Goal: Use online tool/utility

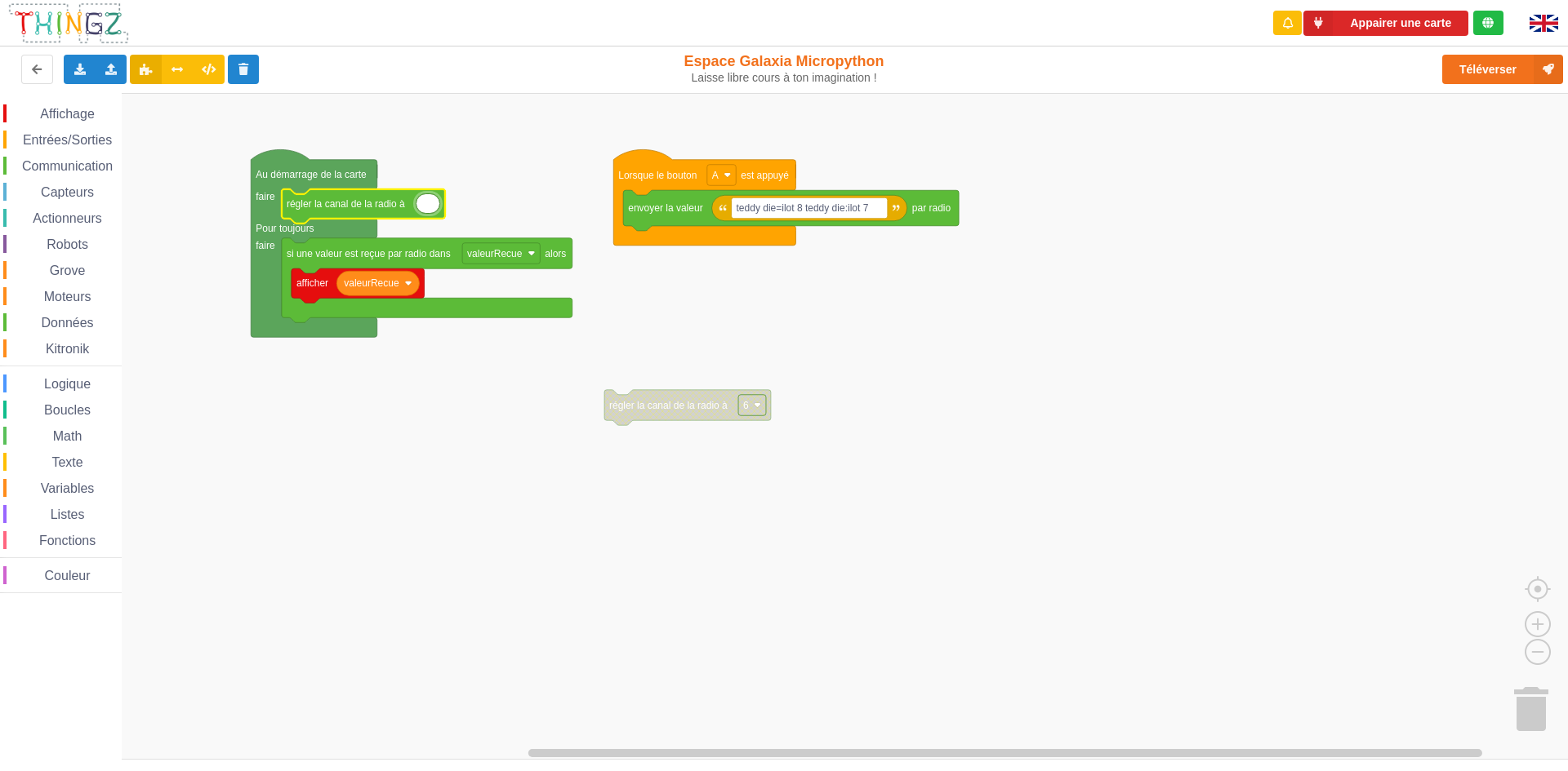
type input "8"
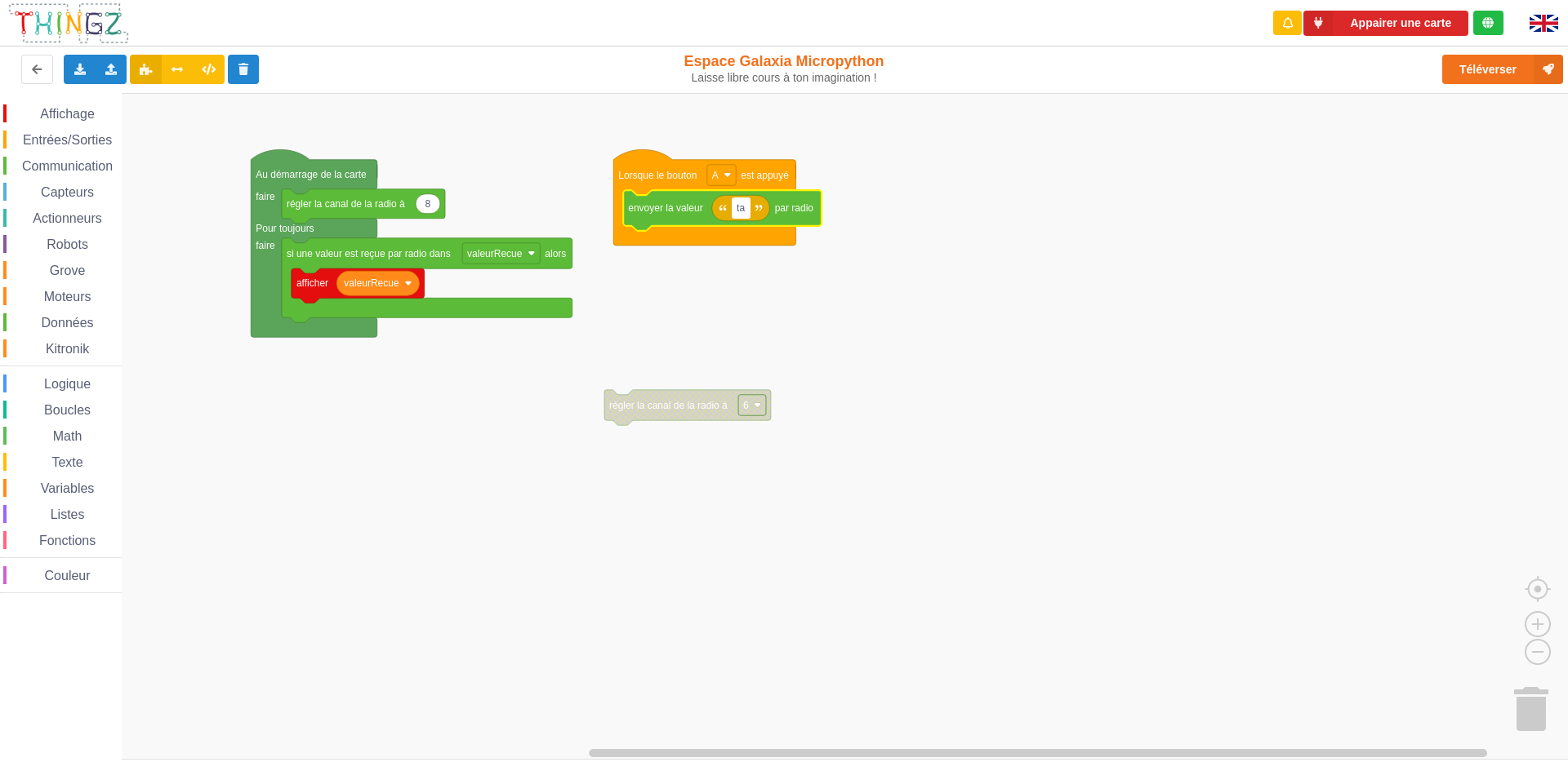
type input "t"
type input "b"
type input "8 9"
click at [1472, 65] on button "Téléverser" at bounding box center [1502, 68] width 121 height 29
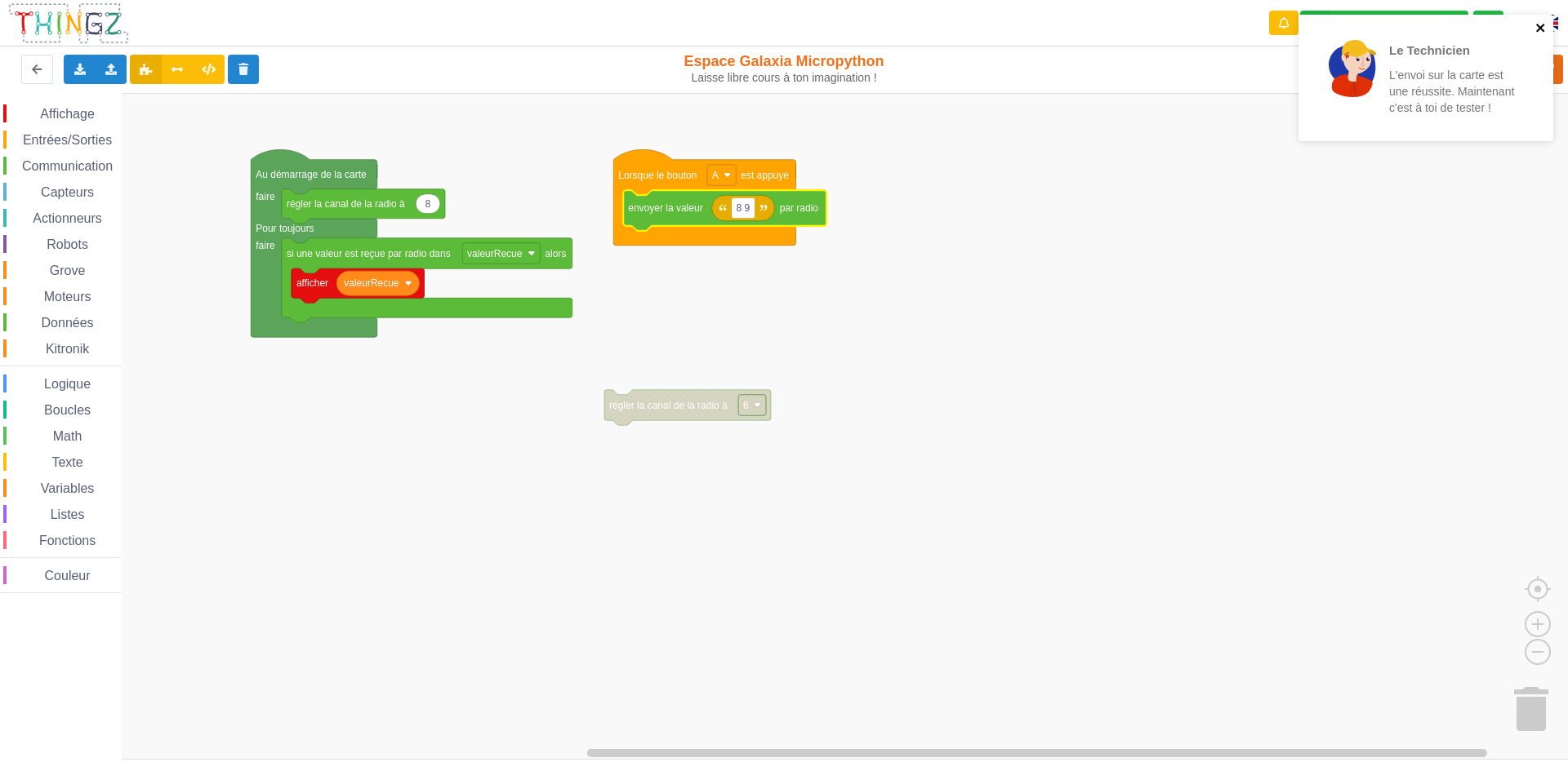
click at [1536, 32] on icon "close" at bounding box center [1540, 27] width 11 height 13
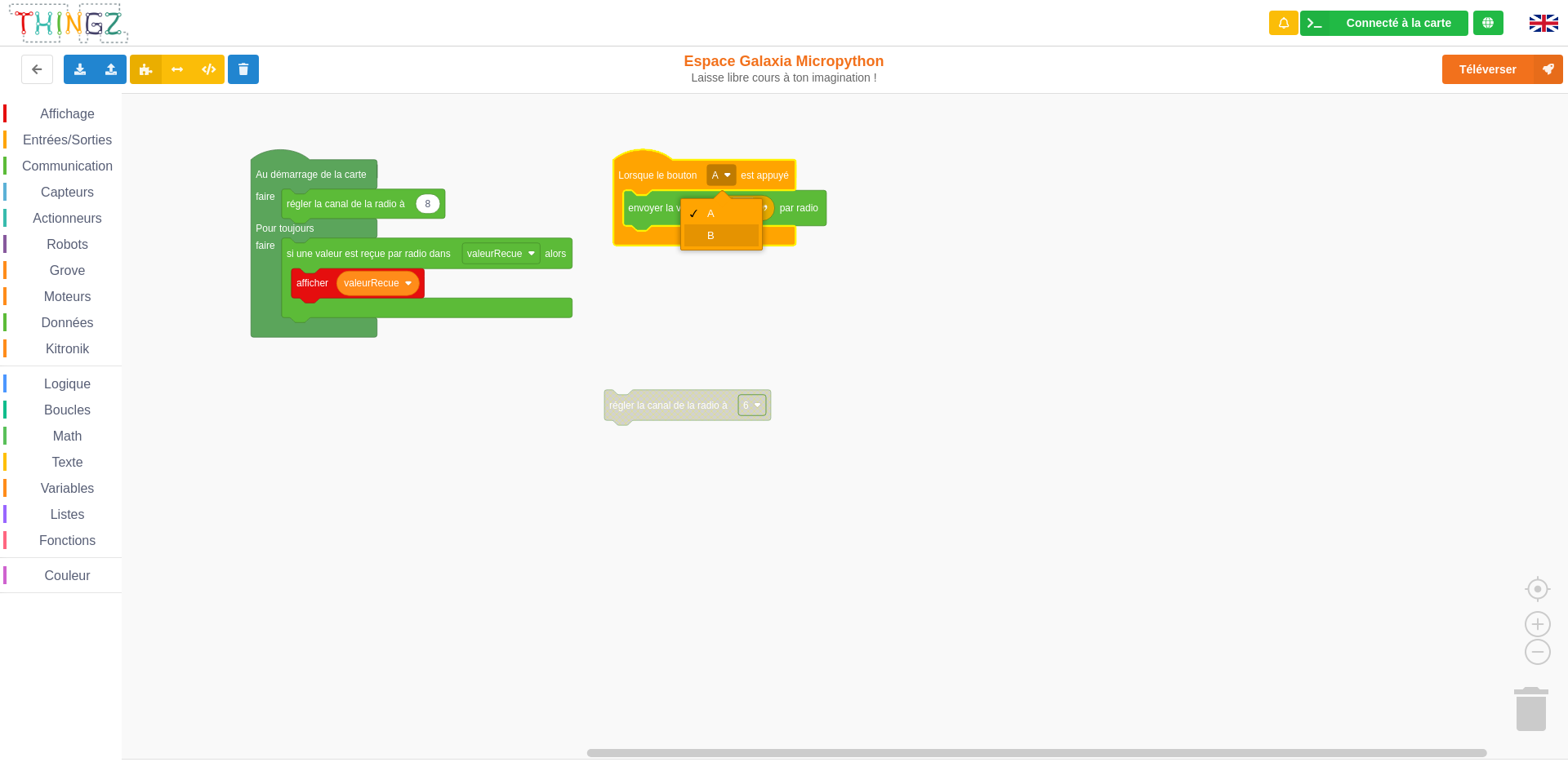
click at [734, 230] on div "B" at bounding box center [727, 235] width 39 height 12
click at [723, 182] on rect "Espace de travail de Blocky" at bounding box center [721, 175] width 29 height 21
click at [727, 213] on div "A" at bounding box center [726, 213] width 39 height 12
click at [1167, 266] on rect "Espace de travail de Blocky" at bounding box center [790, 426] width 1579 height 667
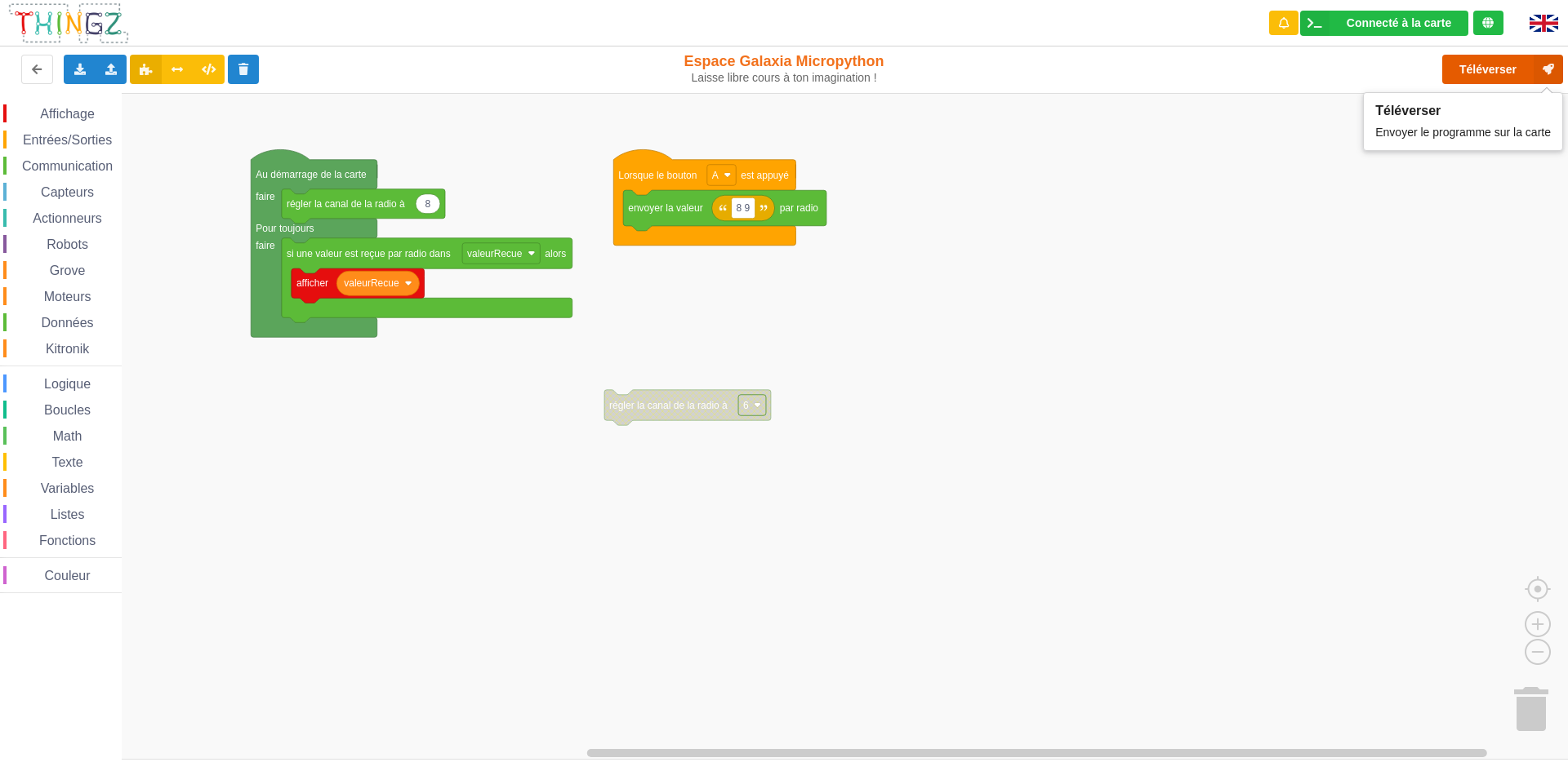
click at [1470, 81] on button "Téléverser" at bounding box center [1502, 68] width 121 height 29
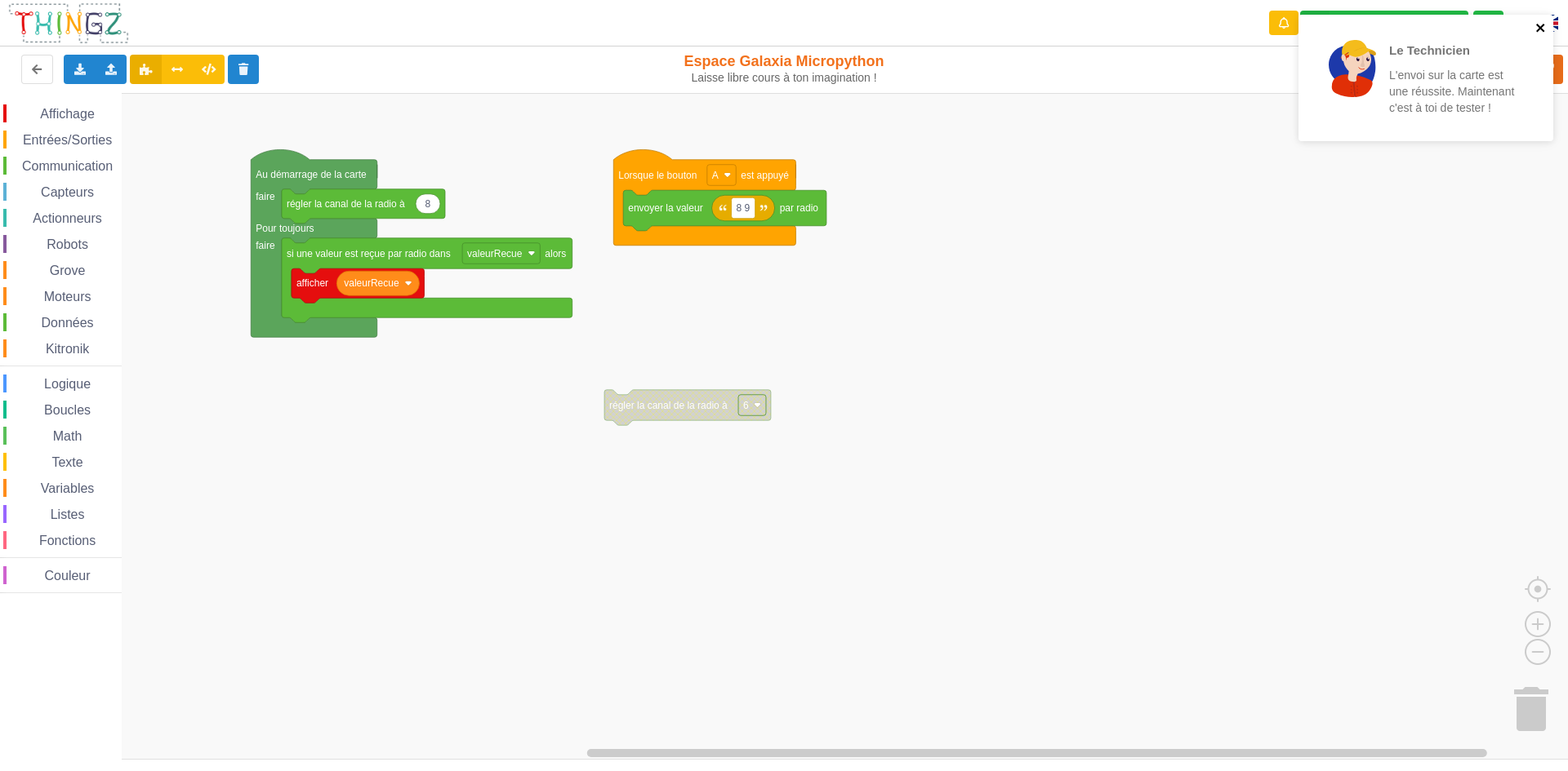
click at [1542, 28] on icon "close" at bounding box center [1540, 27] width 11 height 13
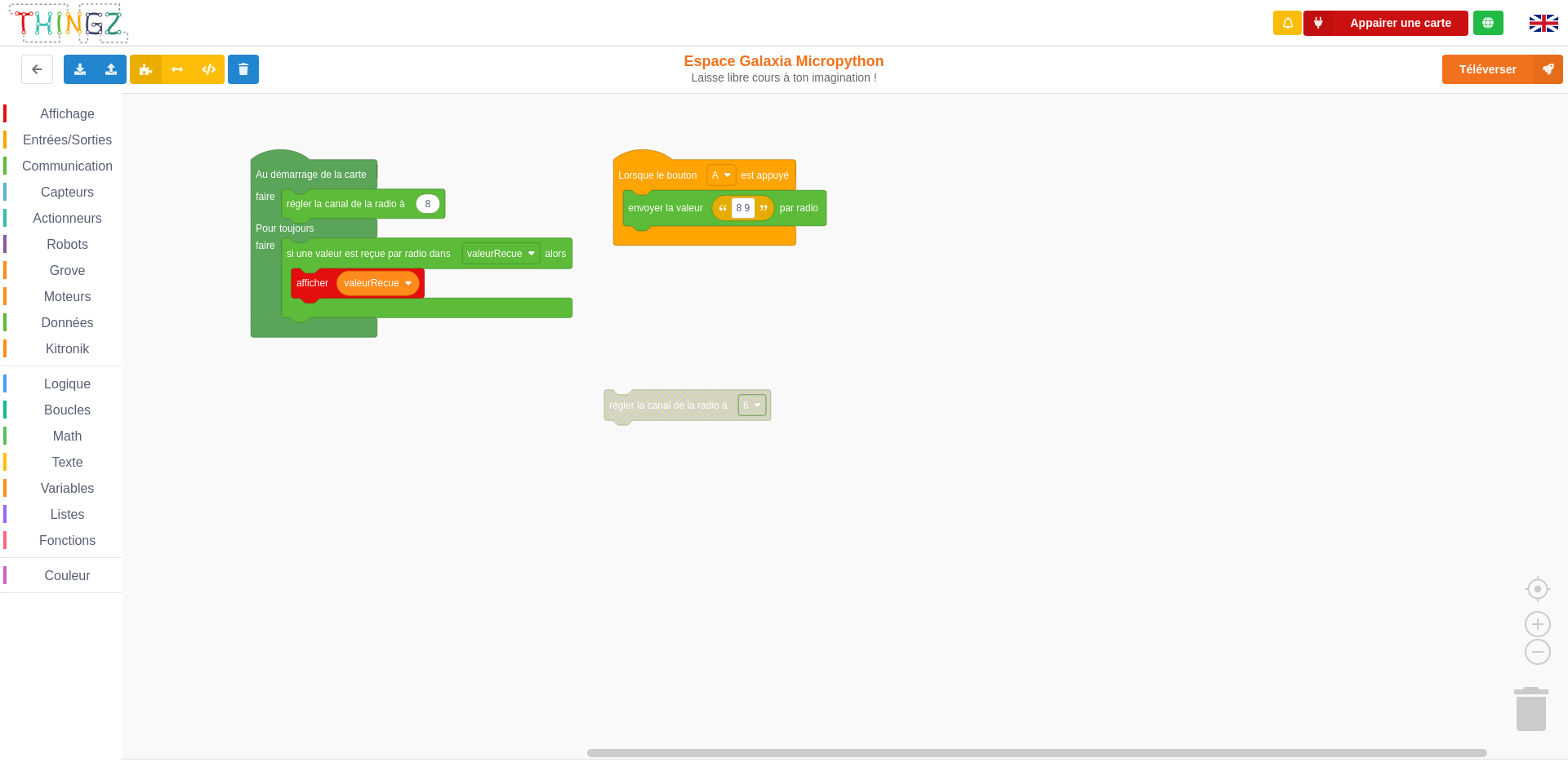
click at [1384, 20] on button "Appairer une carte" at bounding box center [1385, 23] width 165 height 25
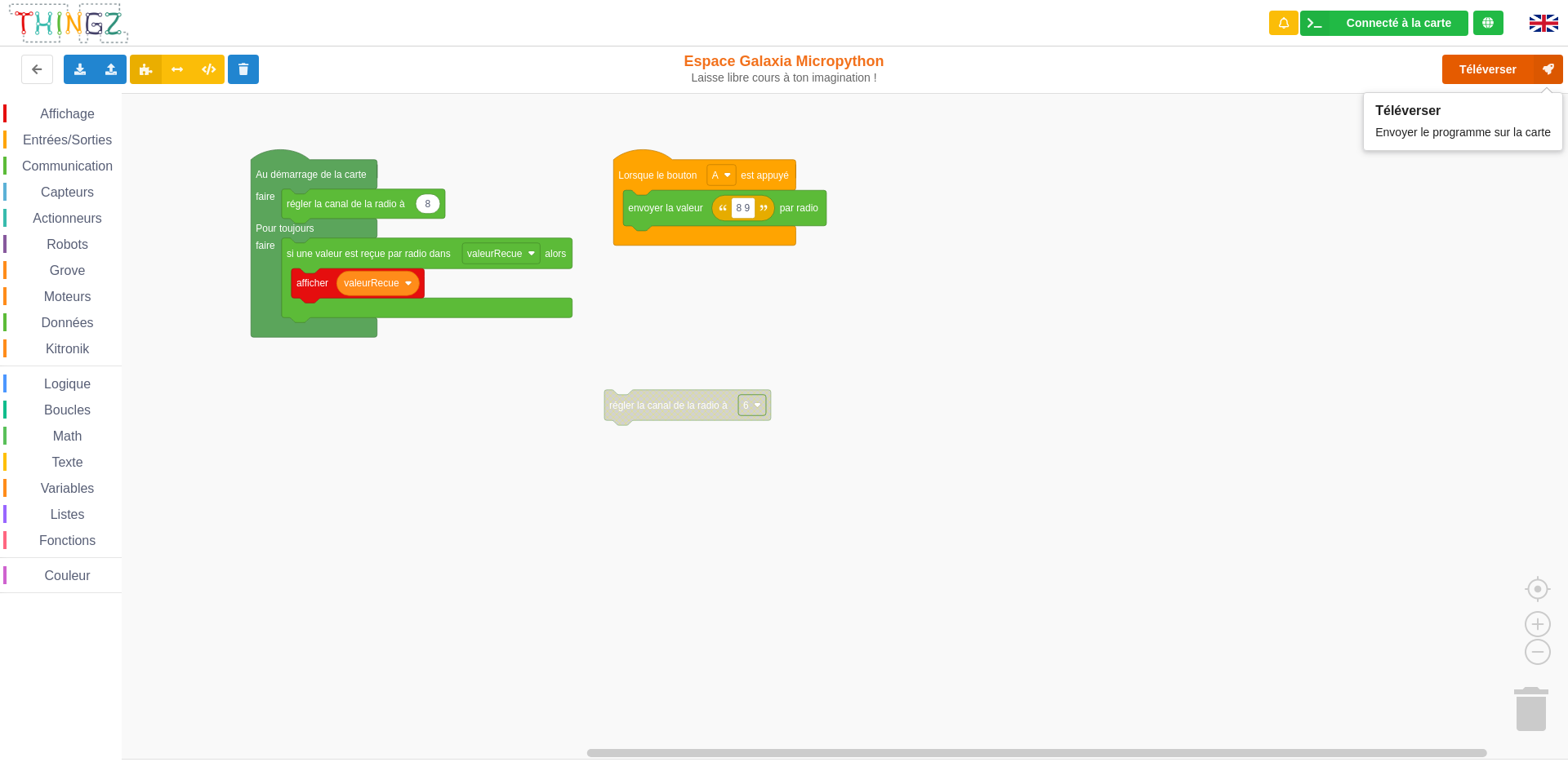
click at [1481, 67] on button "Téléverser" at bounding box center [1502, 68] width 121 height 29
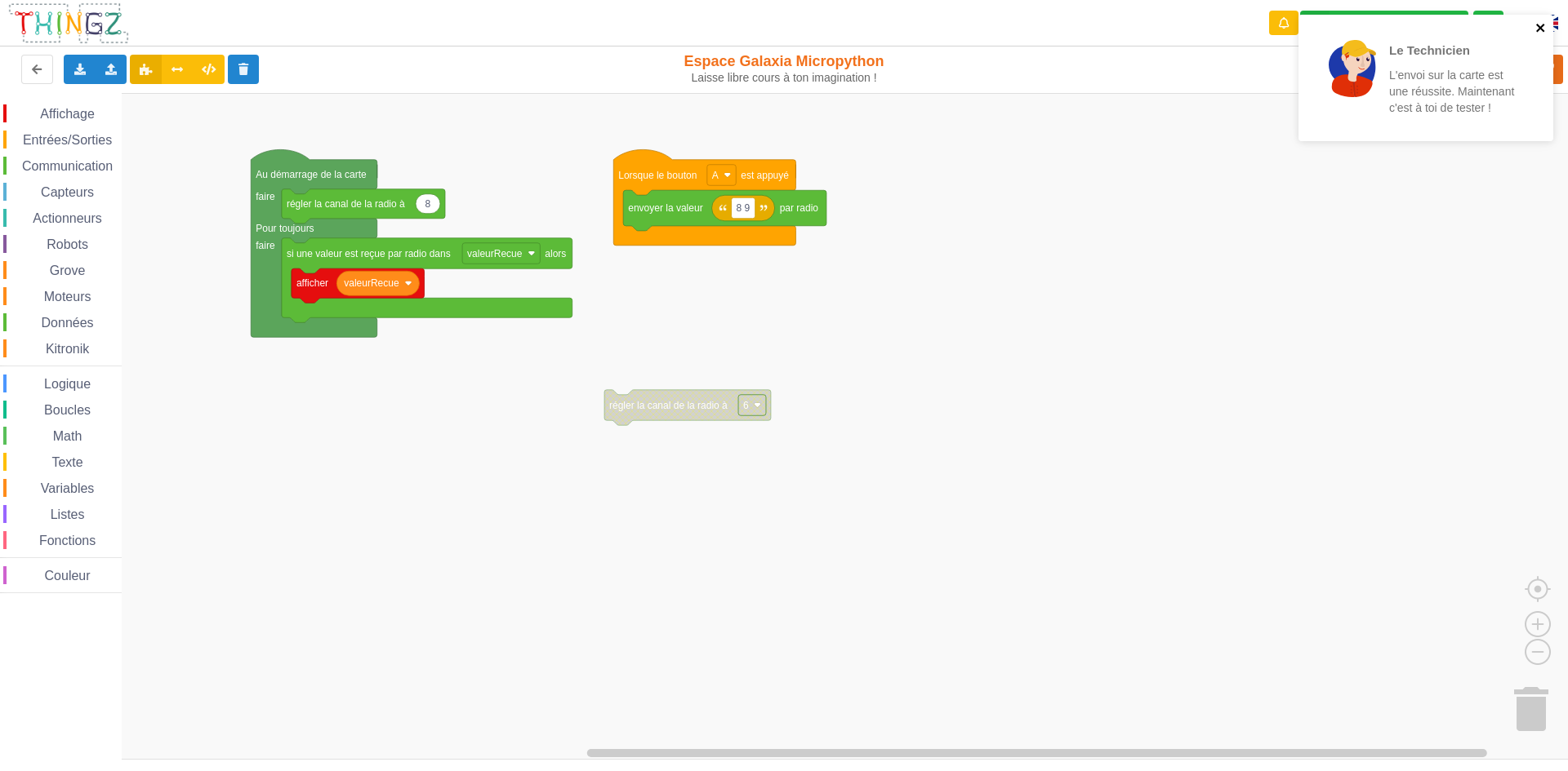
click at [1536, 28] on icon "close" at bounding box center [1540, 27] width 11 height 13
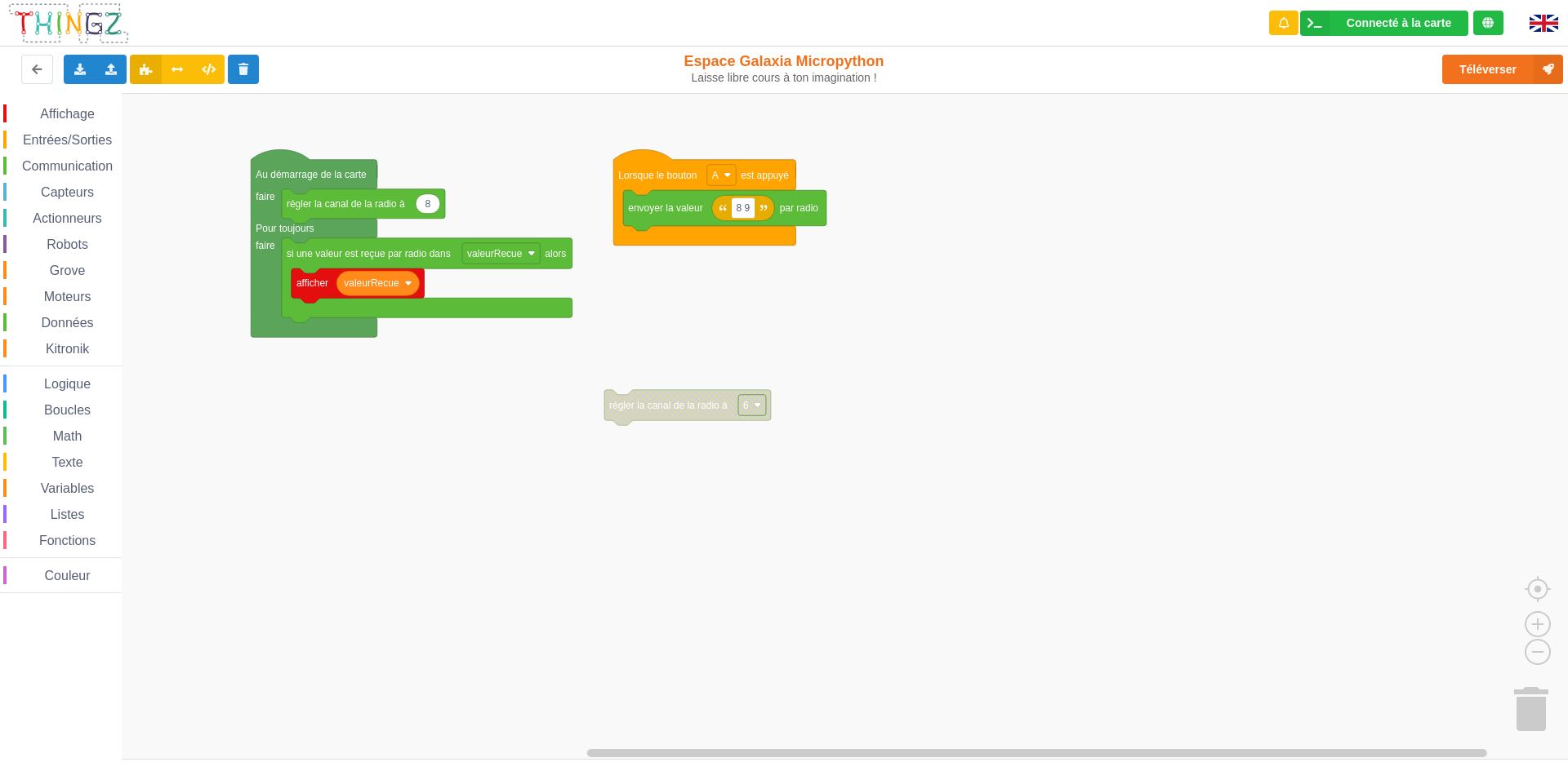
click at [71, 190] on span "Capteurs" at bounding box center [68, 192] width 58 height 14
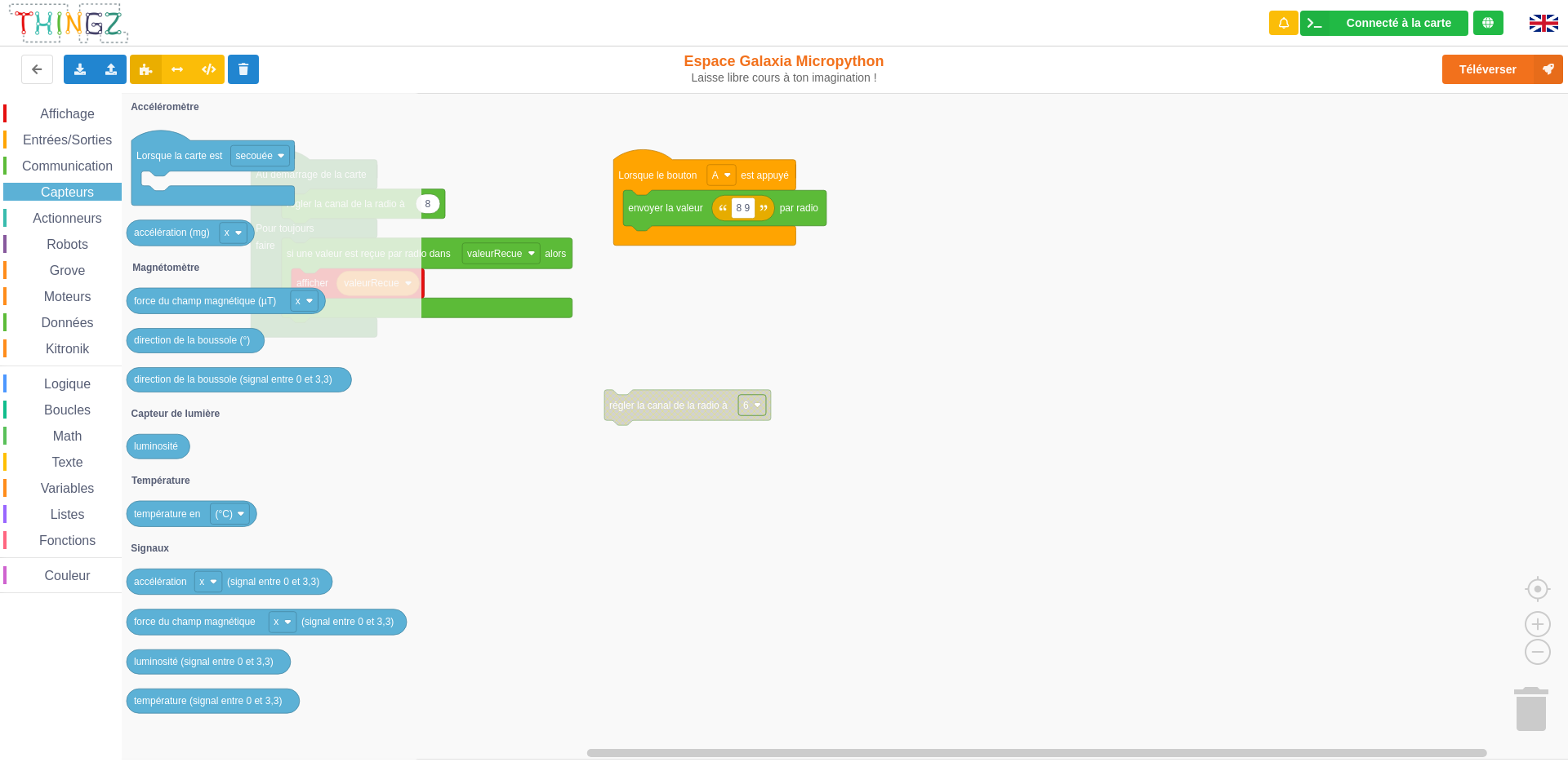
click at [102, 175] on div "Affichage Entrées/Sorties Communication Capteurs Actionneurs Robots Grove Moteu…" at bounding box center [61, 348] width 122 height 489
click at [79, 161] on span "Communication" at bounding box center [67, 166] width 96 height 14
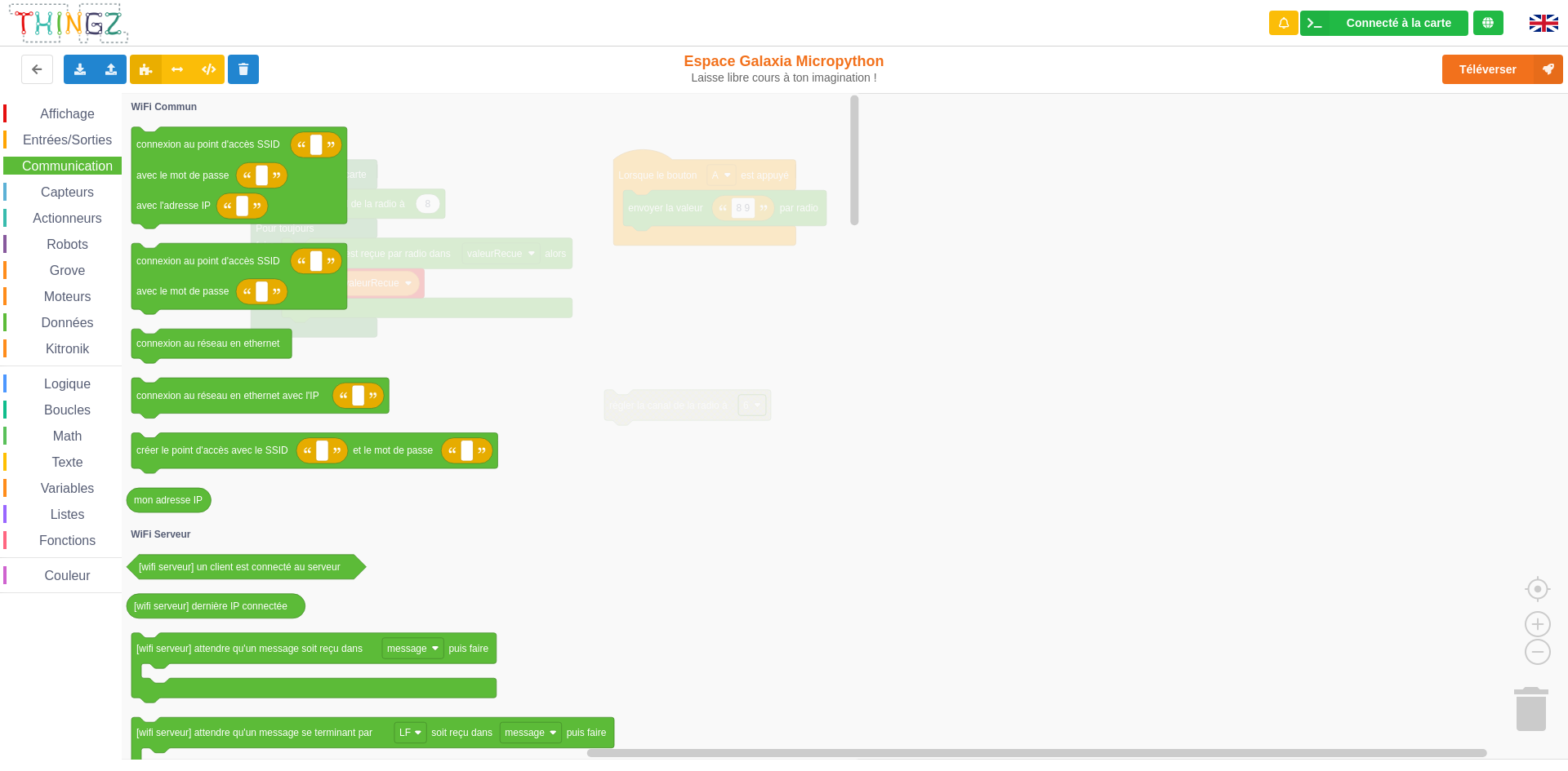
click at [109, 116] on div "Affichage" at bounding box center [62, 113] width 118 height 18
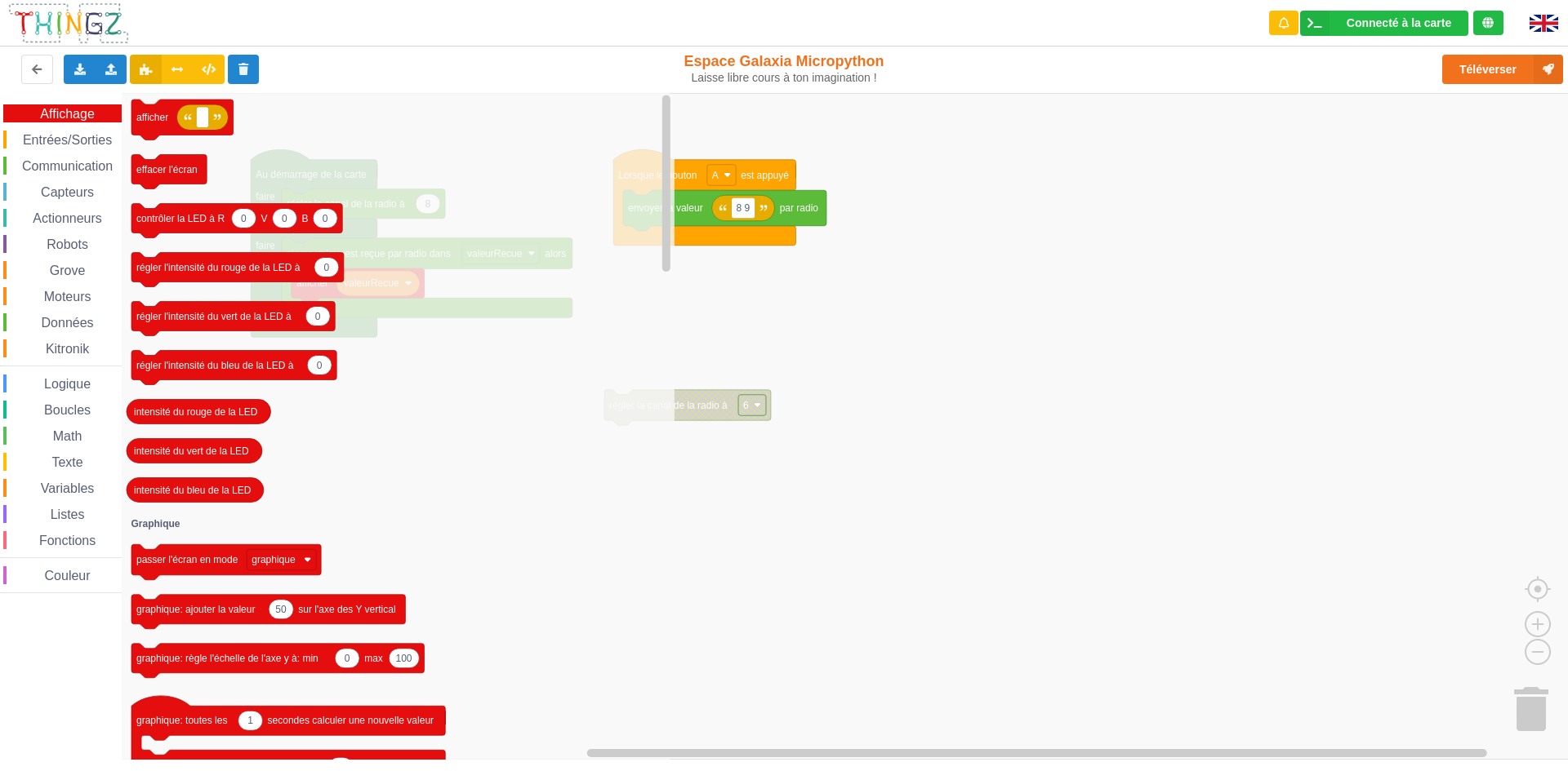
click at [31, 138] on span "Entrées/Sorties" at bounding box center [67, 140] width 94 height 14
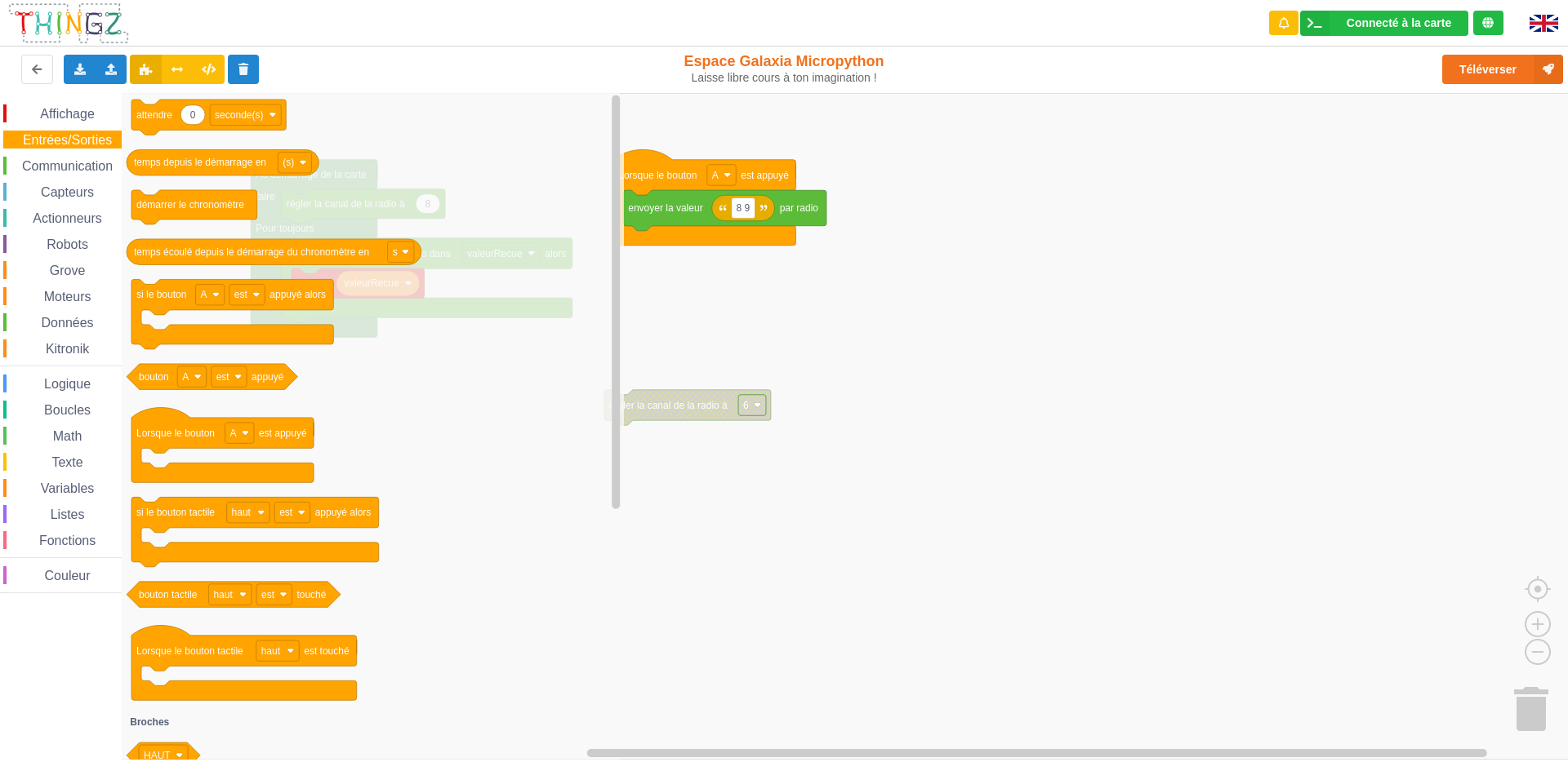
click at [914, 339] on rect "Espace de travail de Blocky" at bounding box center [790, 426] width 1579 height 667
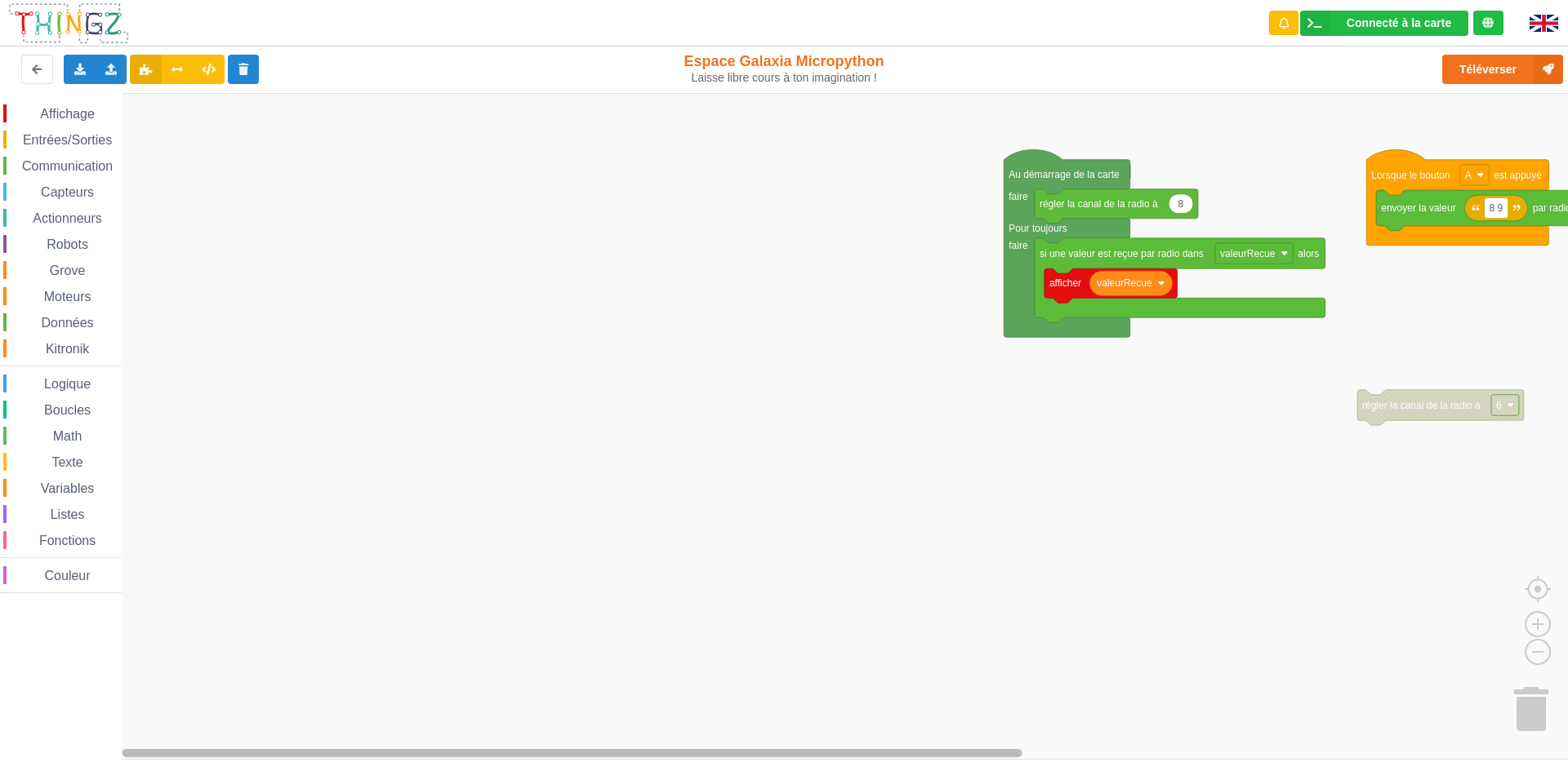
click at [1170, 701] on div "Affichage Entrées/Sorties Communication Capteurs Actionneurs Robots Grove Moteu…" at bounding box center [790, 426] width 1579 height 667
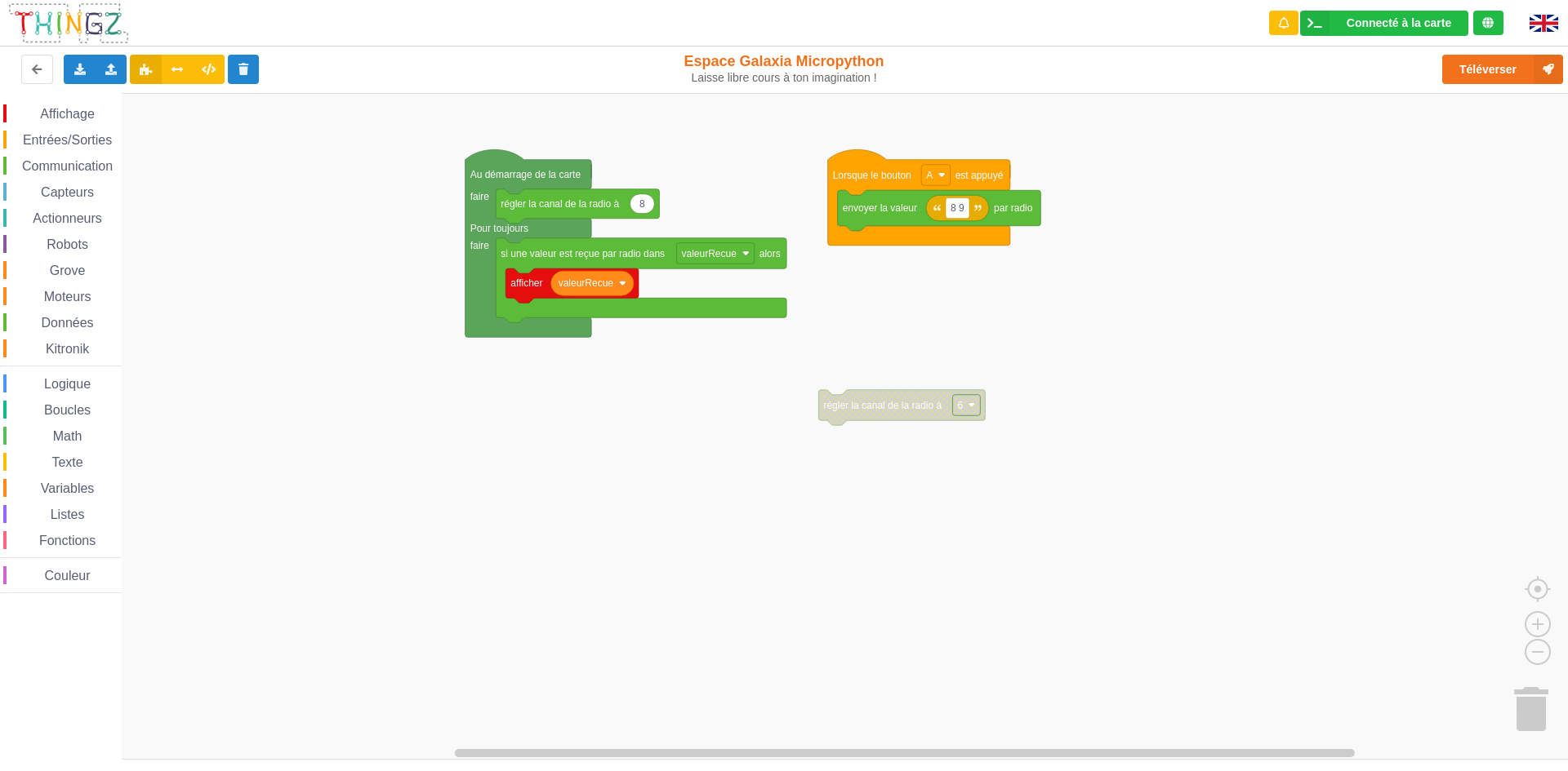
click at [1545, 697] on div "Affichage Entrées/Sorties Communication Capteurs Actionneurs Robots Grove Moteu…" at bounding box center [790, 426] width 1579 height 667
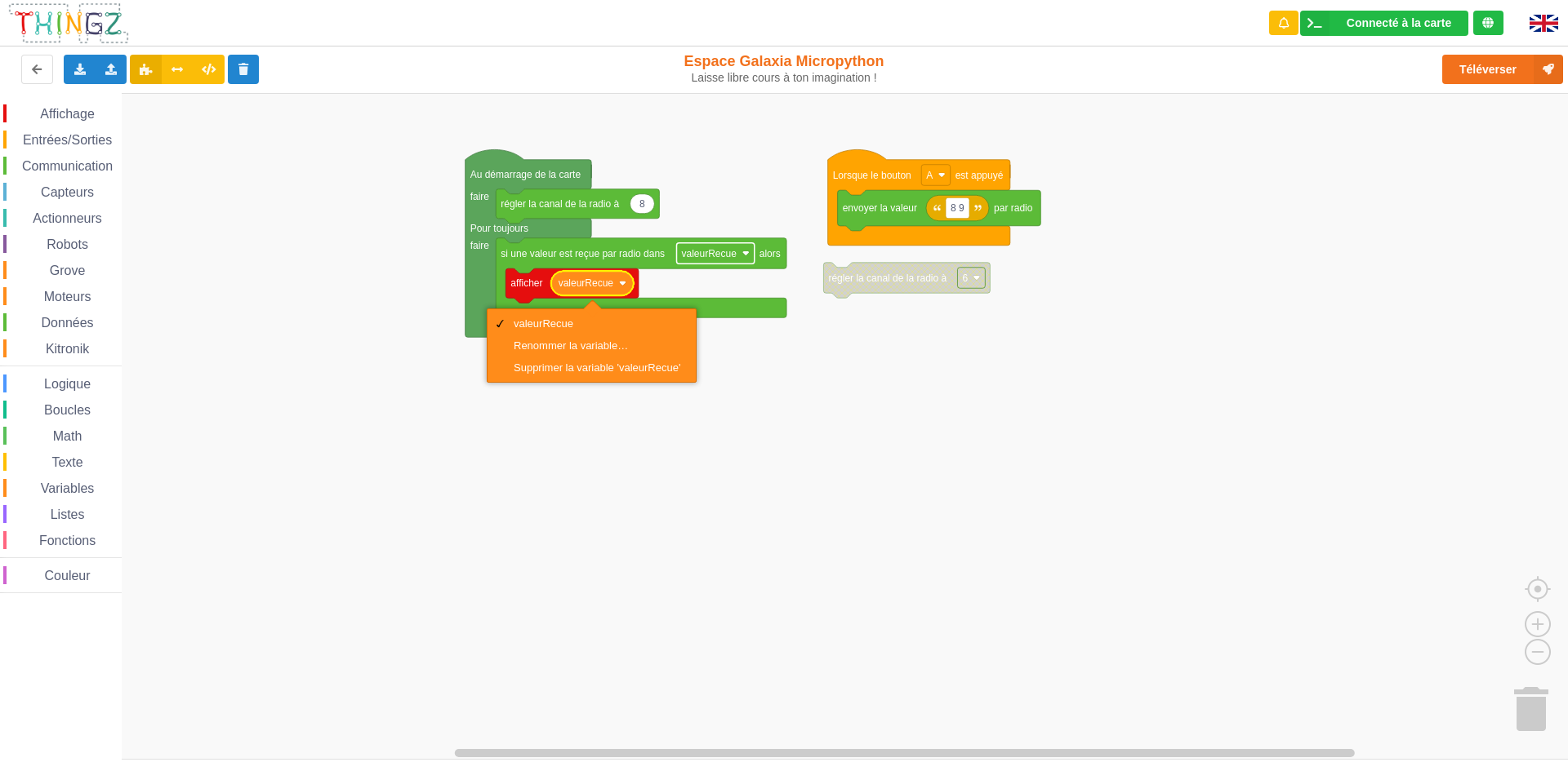
click at [710, 254] on text "valeurRecue" at bounding box center [708, 253] width 55 height 11
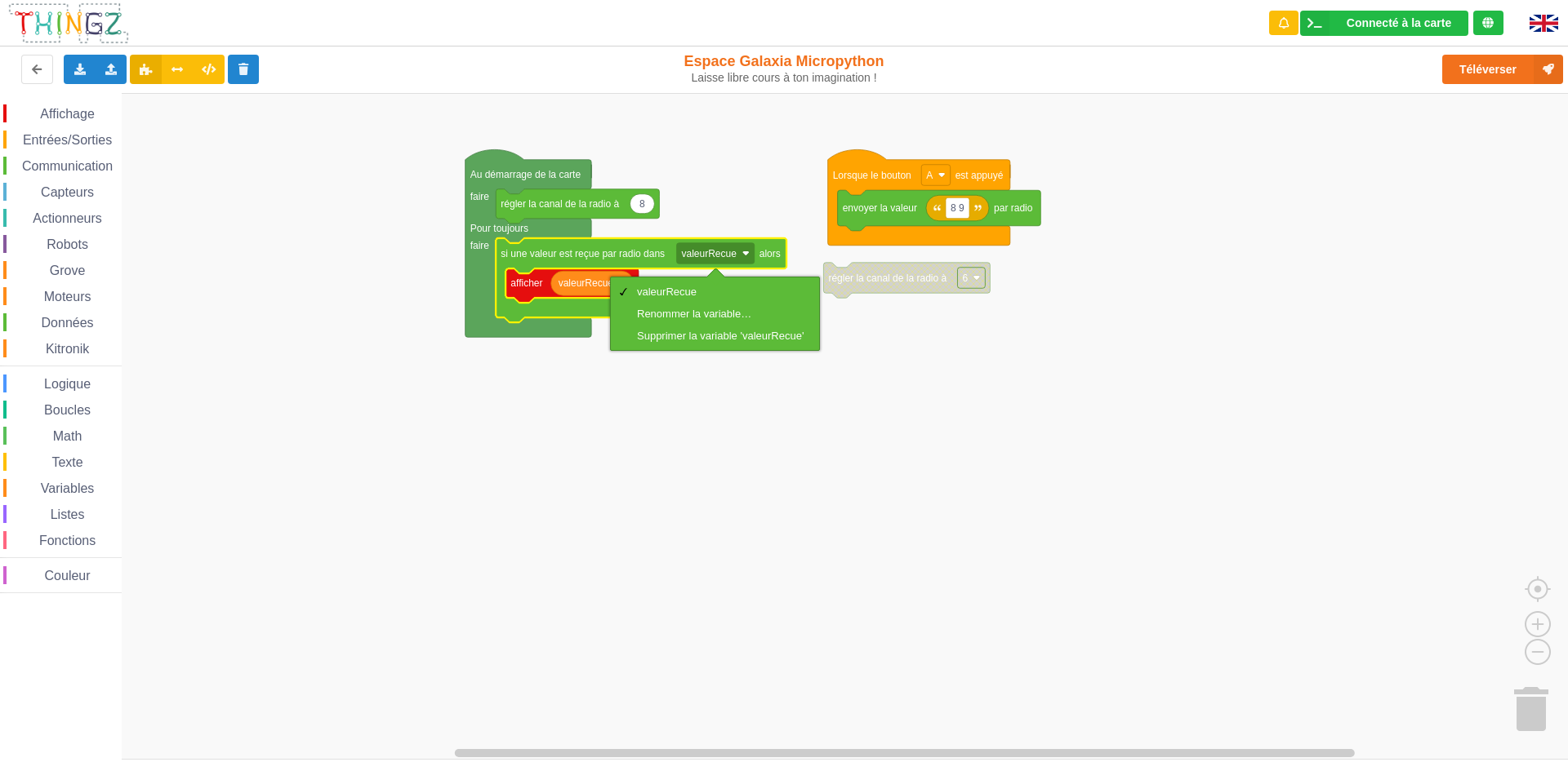
click at [696, 465] on rect "Espace de travail de Blocky" at bounding box center [790, 426] width 1579 height 667
